Goal: Information Seeking & Learning: Learn about a topic

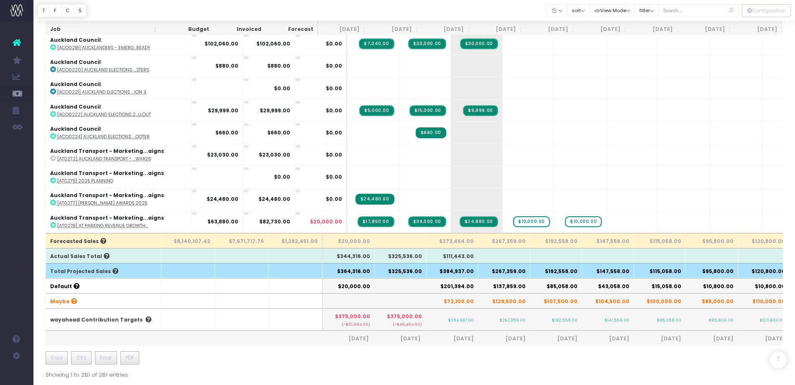
scroll to position [5980, 0]
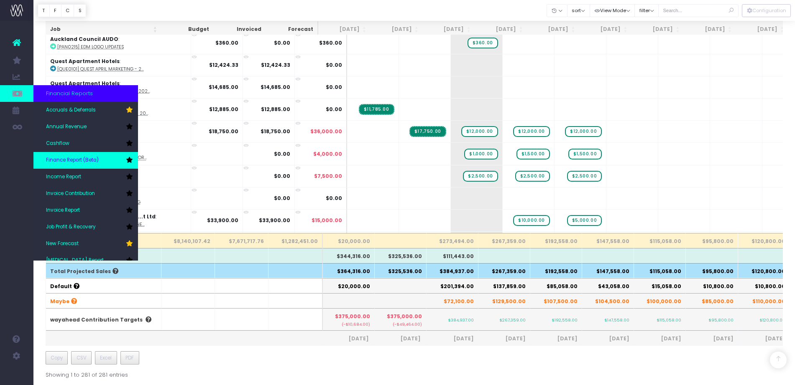
click at [54, 163] on span "Finance Report (Beta)" at bounding box center [72, 161] width 53 height 8
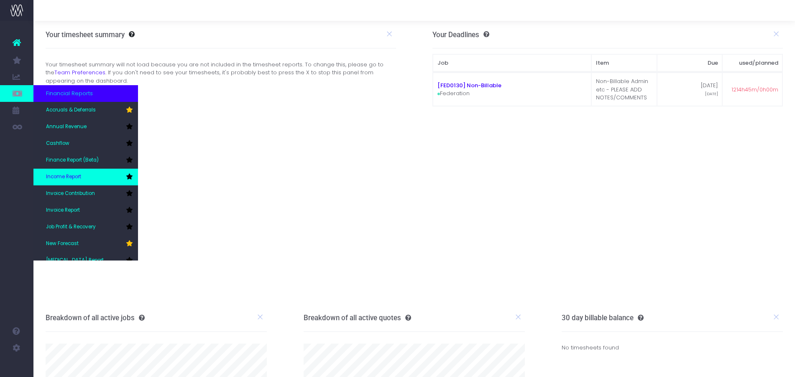
click at [66, 183] on link "Income Report" at bounding box center [85, 177] width 104 height 17
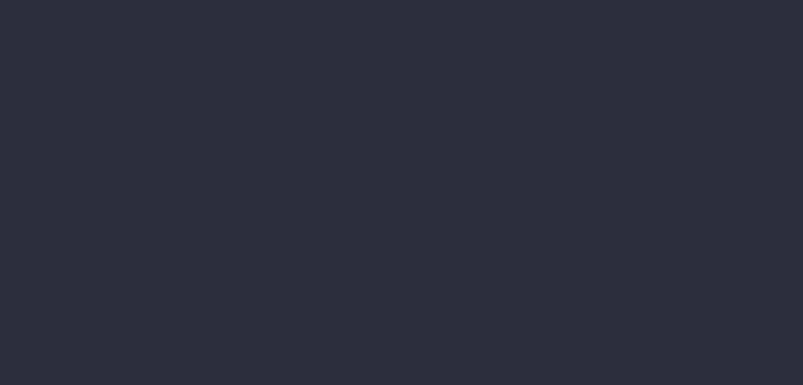
select select "job"
select select "billing"
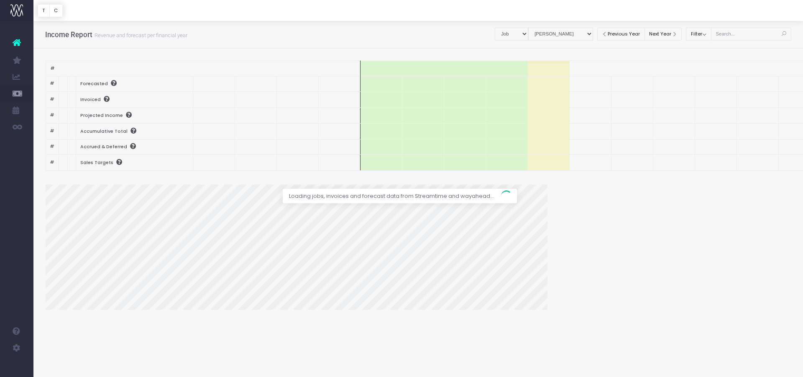
click at [514, 32] on div at bounding box center [401, 188] width 803 height 377
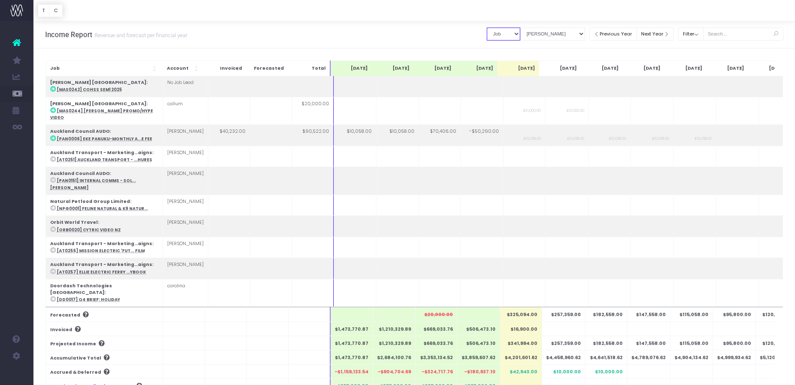
click at [493, 36] on select "Summary by Job Client Job Lead Job Type Branch" at bounding box center [503, 34] width 33 height 13
select select "companyName"
click at [487, 28] on select "Summary by Job Client Job Lead Job Type Branch" at bounding box center [503, 34] width 33 height 13
click at [561, 38] on select "View Mode Billings Revenue Recognition" at bounding box center [552, 34] width 65 height 13
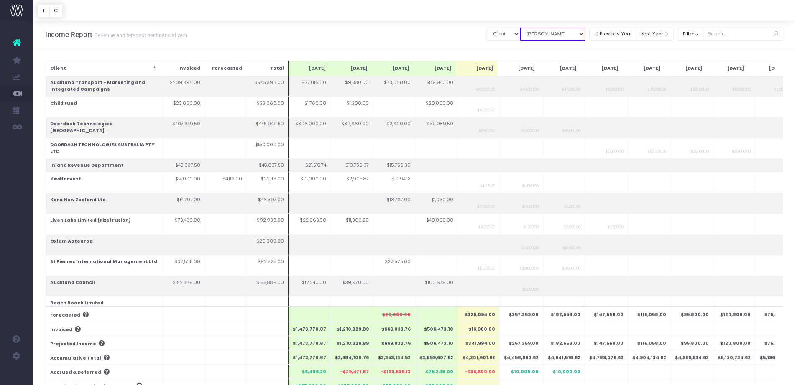
select select "revrec"
click at [520, 28] on select "View Mode Billings Revenue Recognition" at bounding box center [552, 34] width 65 height 13
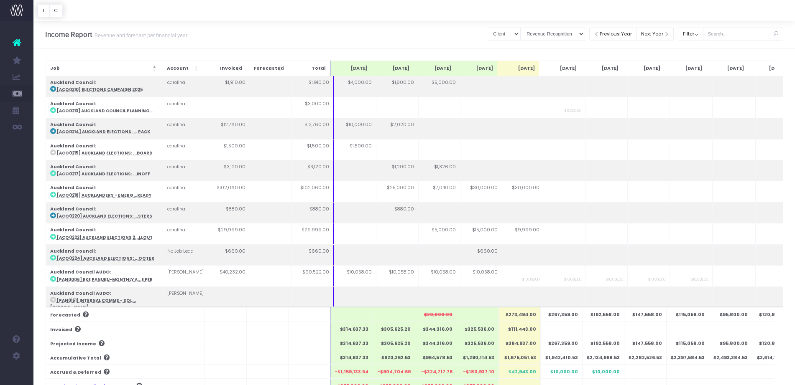
click at [468, 41] on div "Income Report Revenue and forecast per financial year Clear Filters Summary by …" at bounding box center [413, 35] width 761 height 28
click at [497, 40] on select "Summary by Job Client Job Lead Job Type Branch" at bounding box center [503, 34] width 33 height 13
click at [487, 28] on select "Summary by Job Client Job Lead Job Type Branch" at bounding box center [503, 34] width 33 height 13
click at [446, 40] on div "Income Report Revenue and forecast per financial year Clear Filters Summary by …" at bounding box center [413, 35] width 761 height 28
click at [496, 39] on select "Summary by Job Client Job Lead Job Type Branch" at bounding box center [503, 34] width 33 height 13
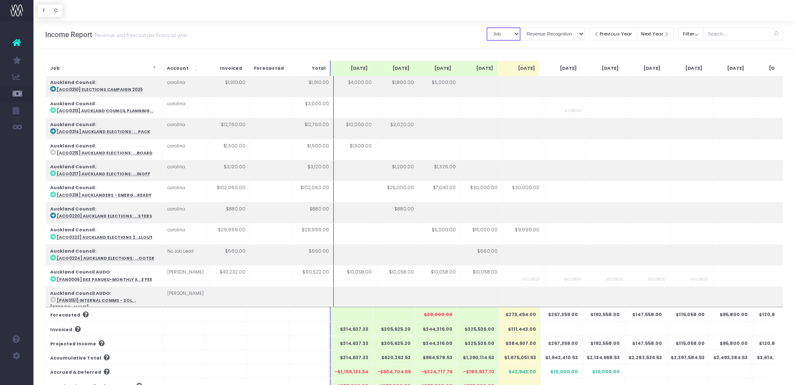
click at [487, 28] on select "Summary by Job Client Job Lead Job Type Branch" at bounding box center [503, 34] width 33 height 13
click at [501, 38] on select "Summary by Job Client Job Lead Job Type Branch" at bounding box center [503, 34] width 33 height 13
select select "companyName"
click at [487, 28] on select "Summary by Job Client Job Lead Job Type Branch" at bounding box center [503, 34] width 33 height 13
click at [445, 40] on div "Income Report Revenue and forecast per financial year Clear Filters Summary by …" at bounding box center [413, 35] width 761 height 28
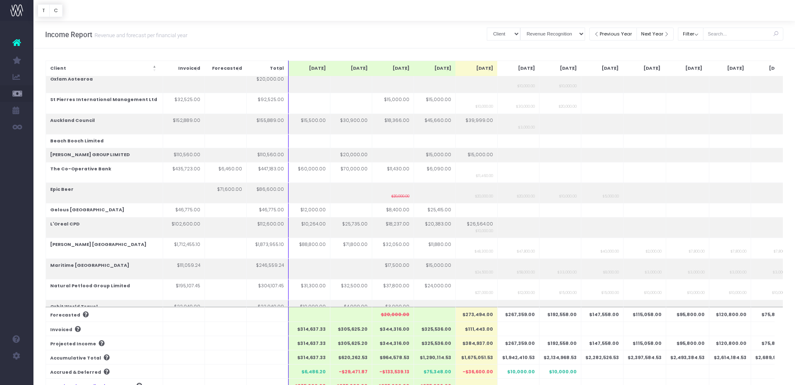
scroll to position [144, 0]
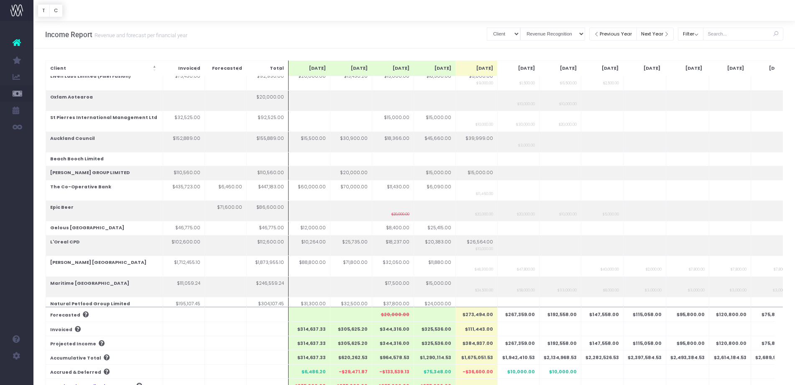
click at [673, 11] on div at bounding box center [413, 10] width 761 height 21
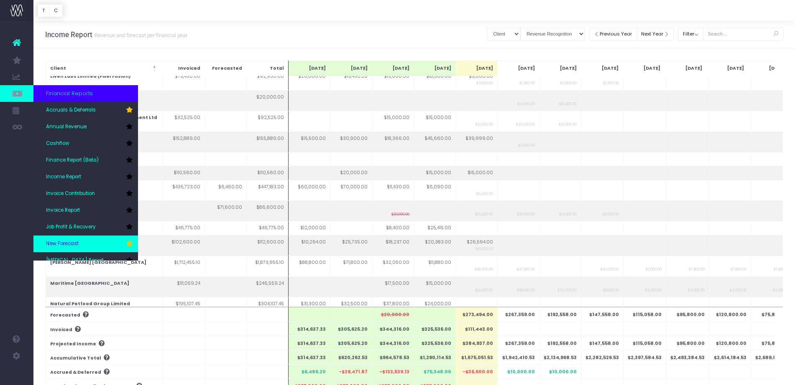
click at [64, 247] on span "New Forecast" at bounding box center [62, 244] width 33 height 8
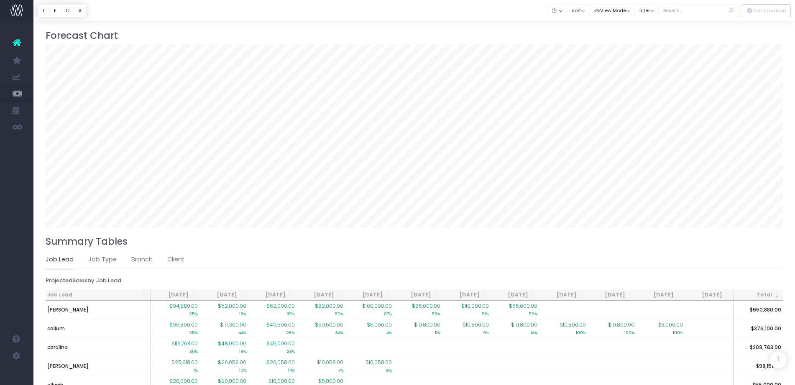
scroll to position [556, 0]
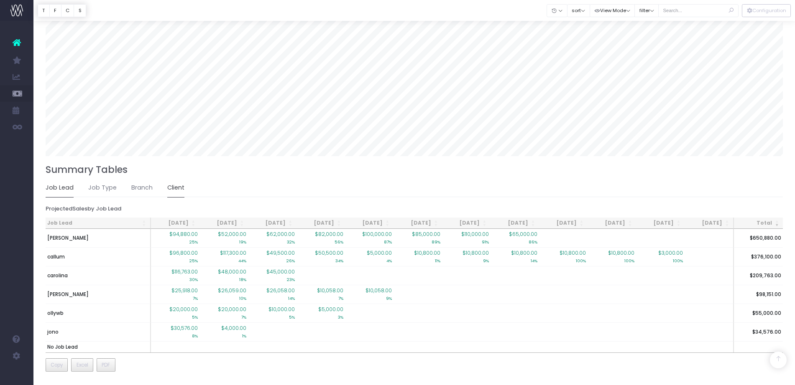
click at [176, 191] on link "Client" at bounding box center [175, 187] width 17 height 19
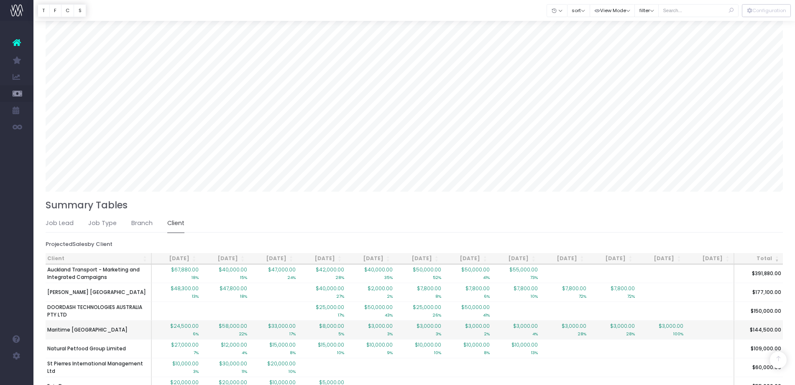
scroll to position [501, 0]
